Goal: Transaction & Acquisition: Purchase product/service

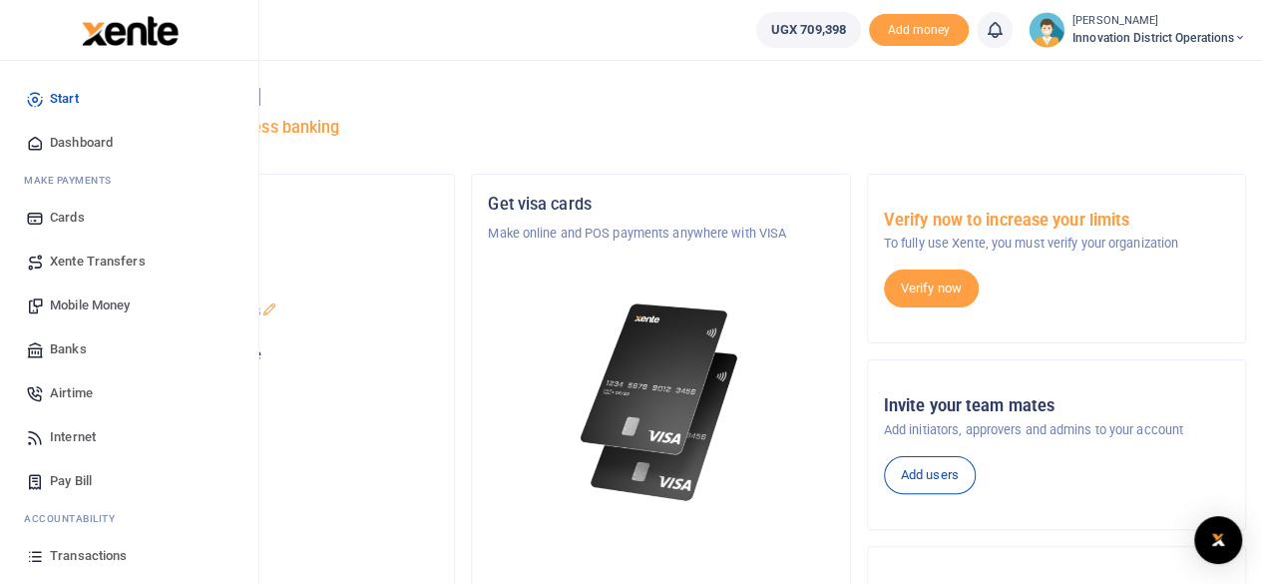
click at [86, 298] on span "Mobile Money" at bounding box center [90, 305] width 80 height 20
click at [84, 304] on span "Mobile Money" at bounding box center [90, 305] width 80 height 20
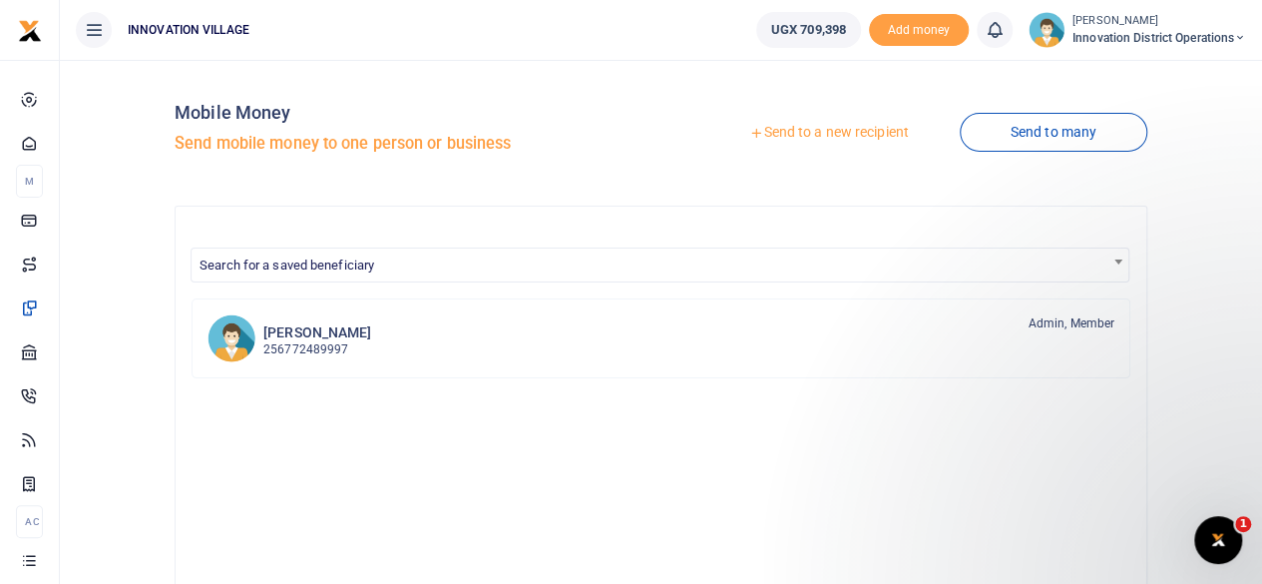
click at [749, 130] on icon at bounding box center [756, 133] width 14 height 14
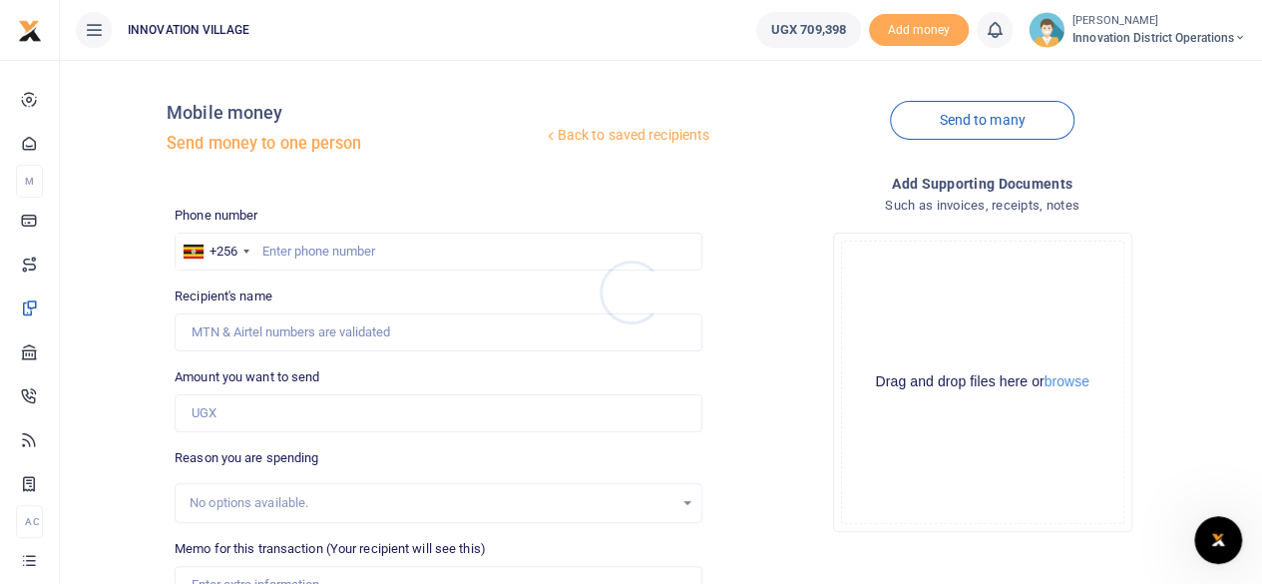
click at [345, 248] on div at bounding box center [631, 292] width 1262 height 584
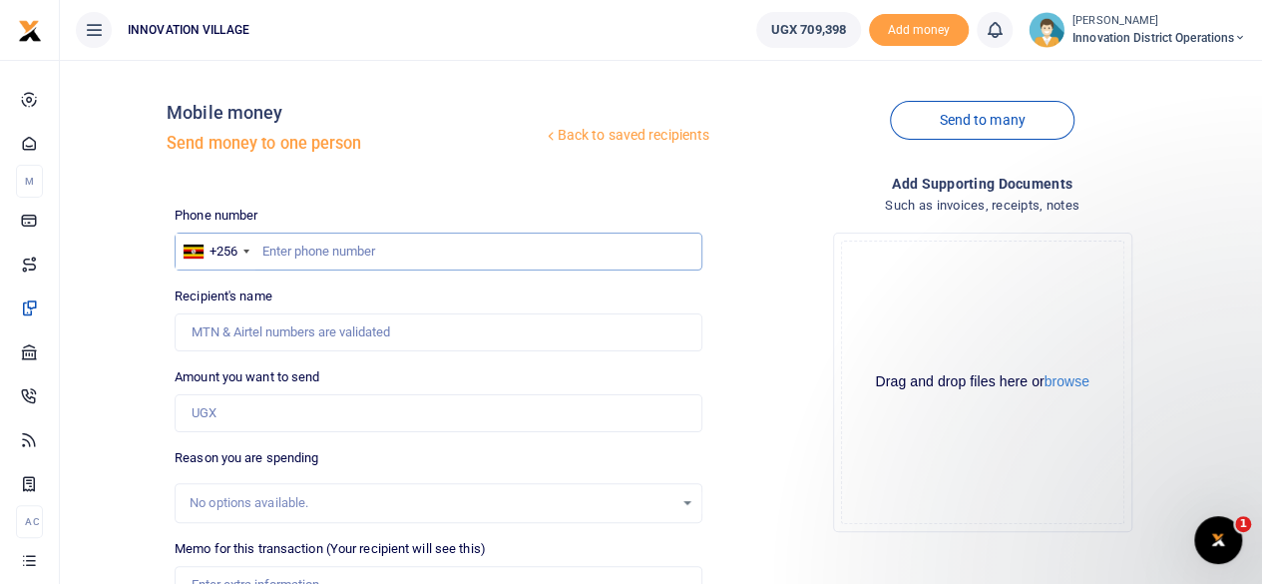
click at [329, 254] on input "text" at bounding box center [439, 251] width 528 height 38
type input "750838652"
type input "Deogratious Kaheru"
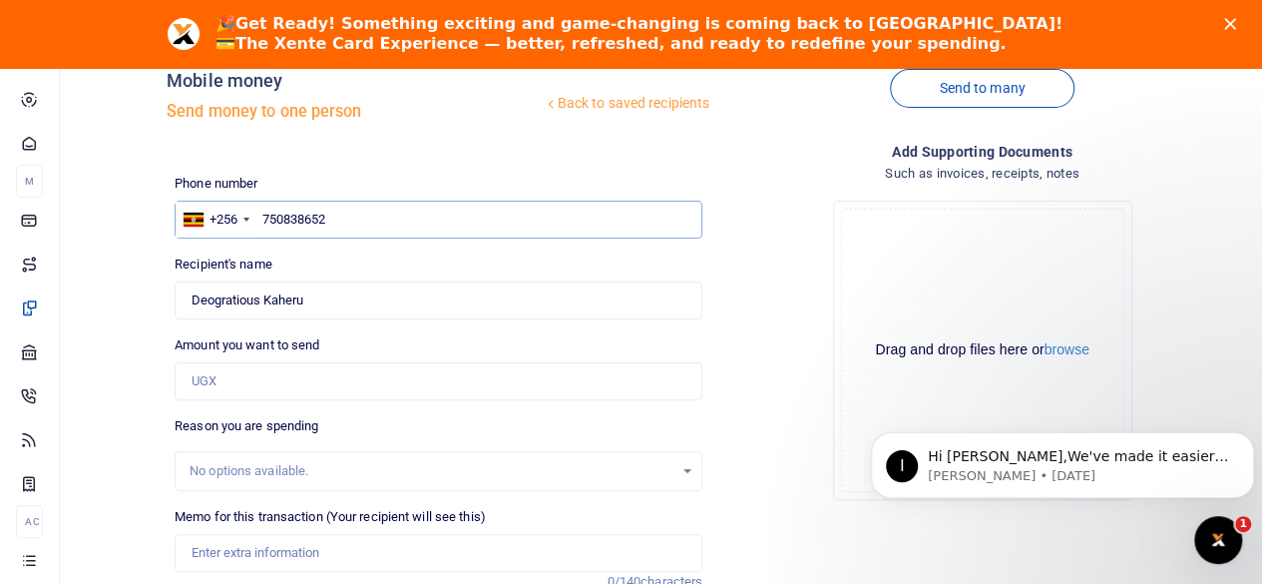
scroll to position [200, 0]
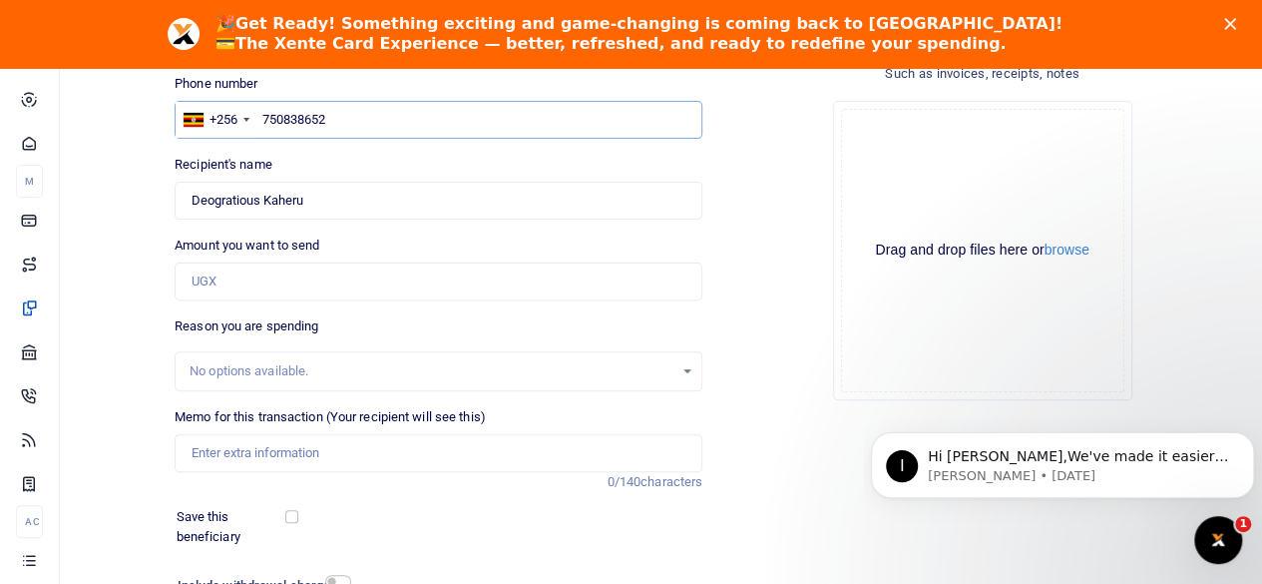
type input "750838652"
click at [271, 287] on input "Amount you want to send" at bounding box center [439, 281] width 528 height 38
type input "168,000"
click at [396, 553] on div "Phone number +256 [GEOGRAPHIC_DATA] [PHONE_NUMBER] Phone is required. Recipient…" at bounding box center [439, 379] width 544 height 611
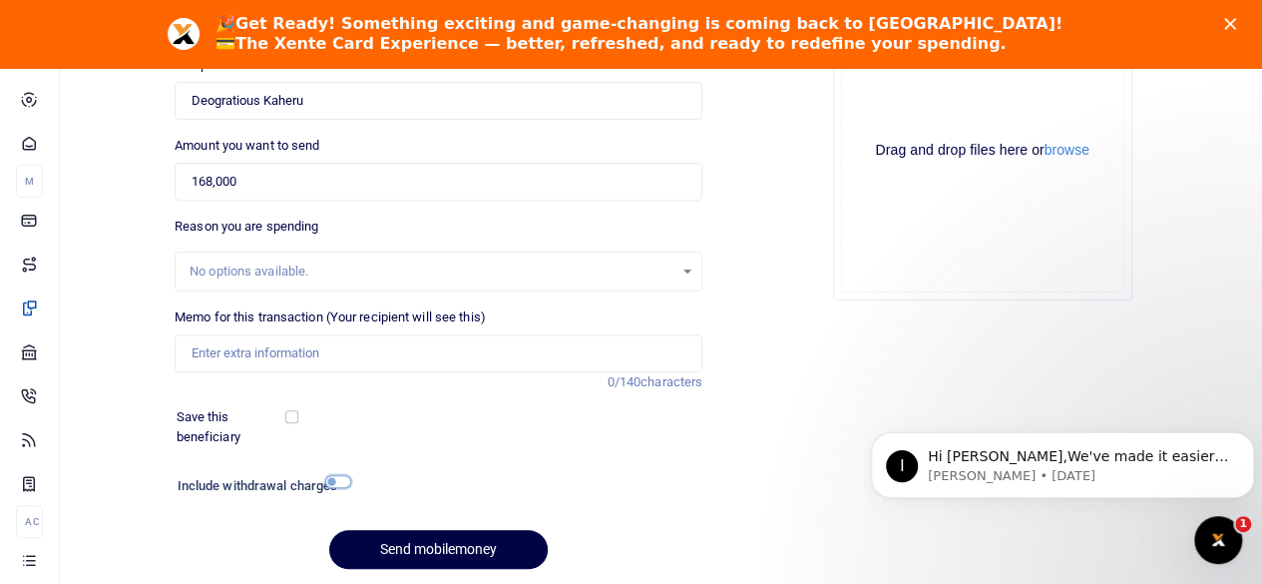
click at [339, 482] on input "checkbox" at bounding box center [338, 481] width 26 height 13
checkbox input "true"
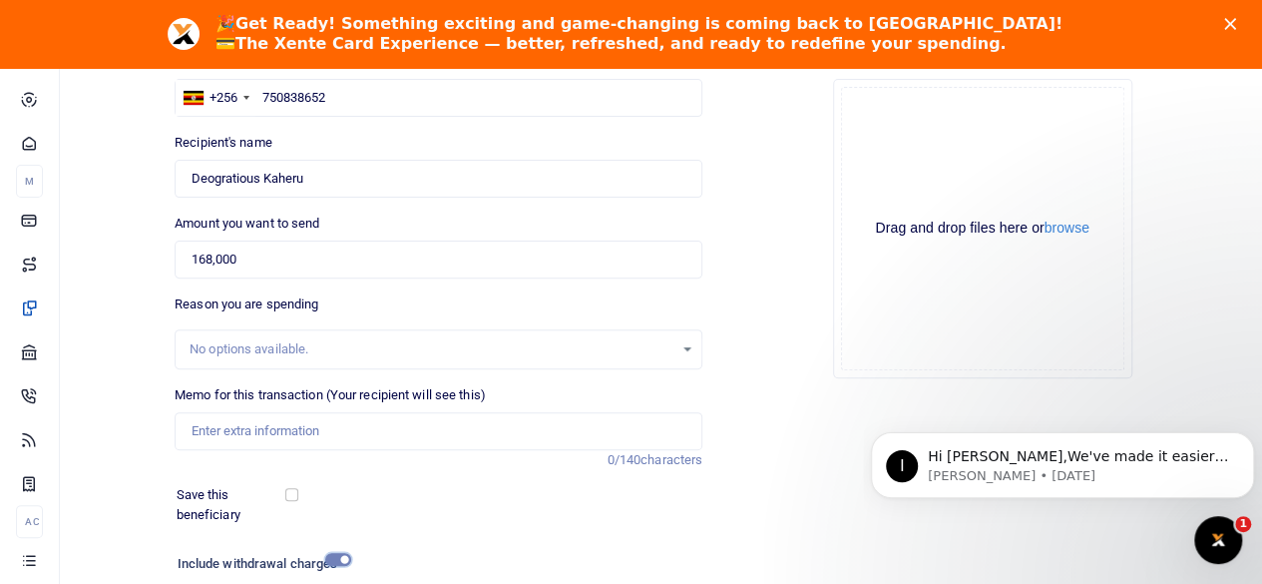
scroll to position [321, 0]
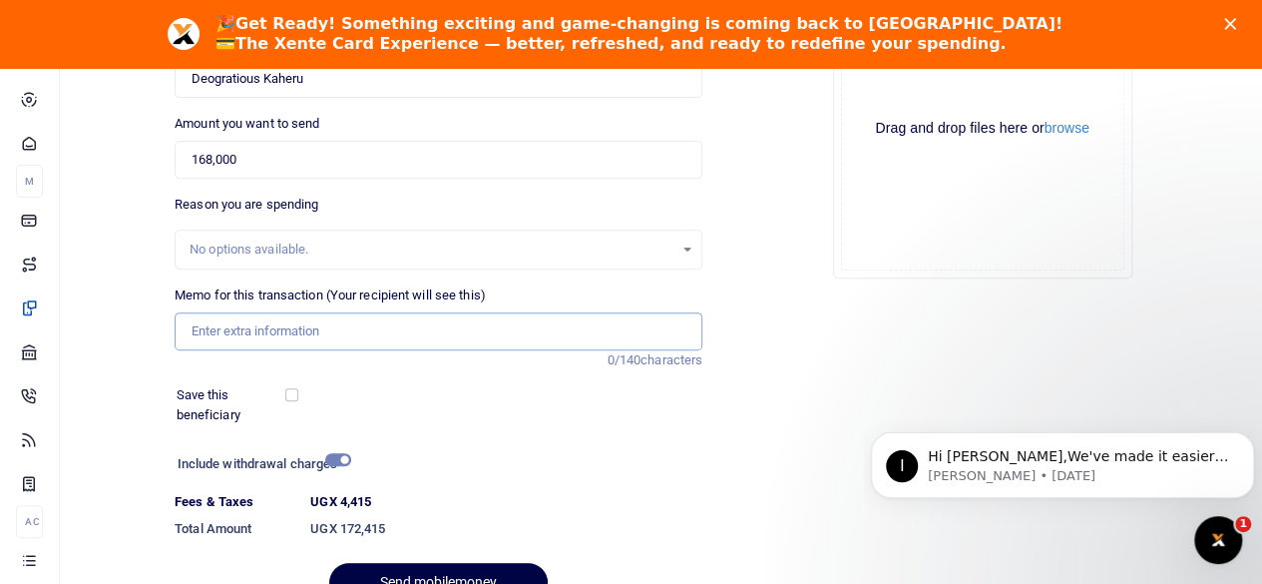
click at [309, 327] on input "Memo for this transaction (Your recipient will see this)" at bounding box center [439, 331] width 528 height 38
paste input "toilet paper from Crosspoint"
type input "toilet paper from Crosspoint"
click at [480, 402] on div "Save this beneficiary" at bounding box center [427, 404] width 516 height 39
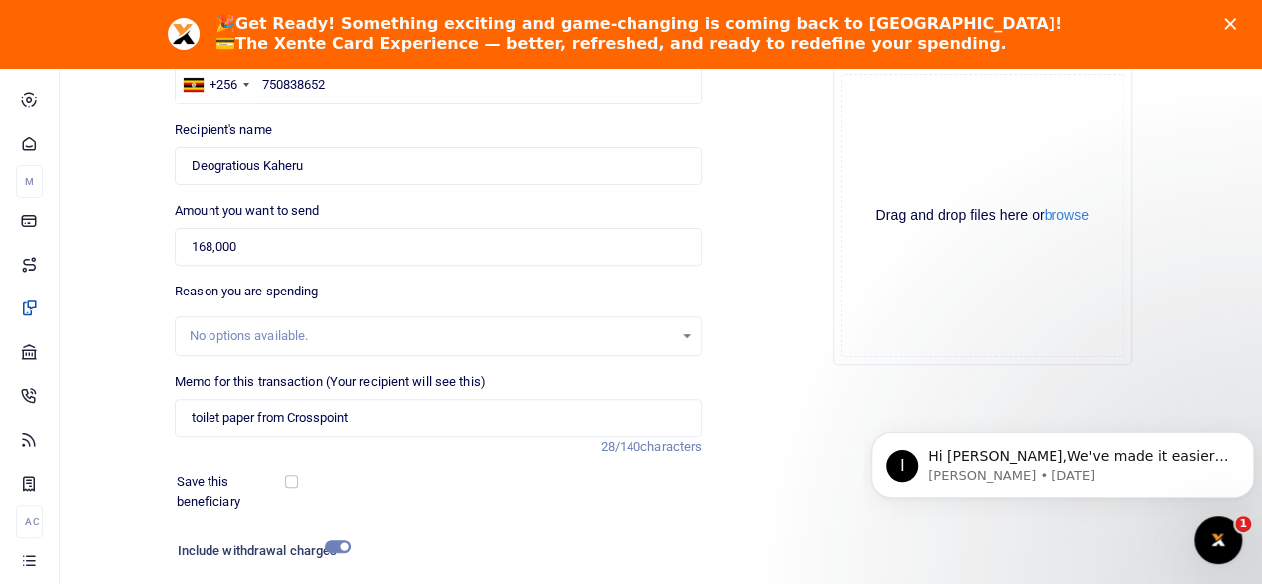
scroll to position [421, 0]
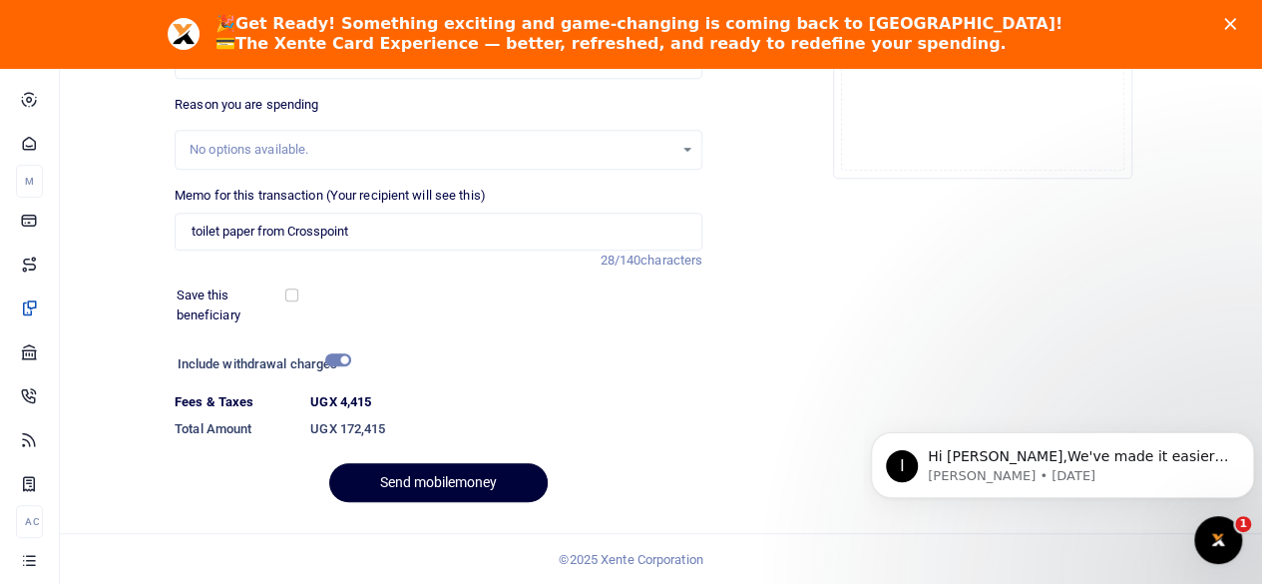
click at [455, 484] on button "Send mobilemoney" at bounding box center [438, 482] width 219 height 39
